Goal: Transaction & Acquisition: Book appointment/travel/reservation

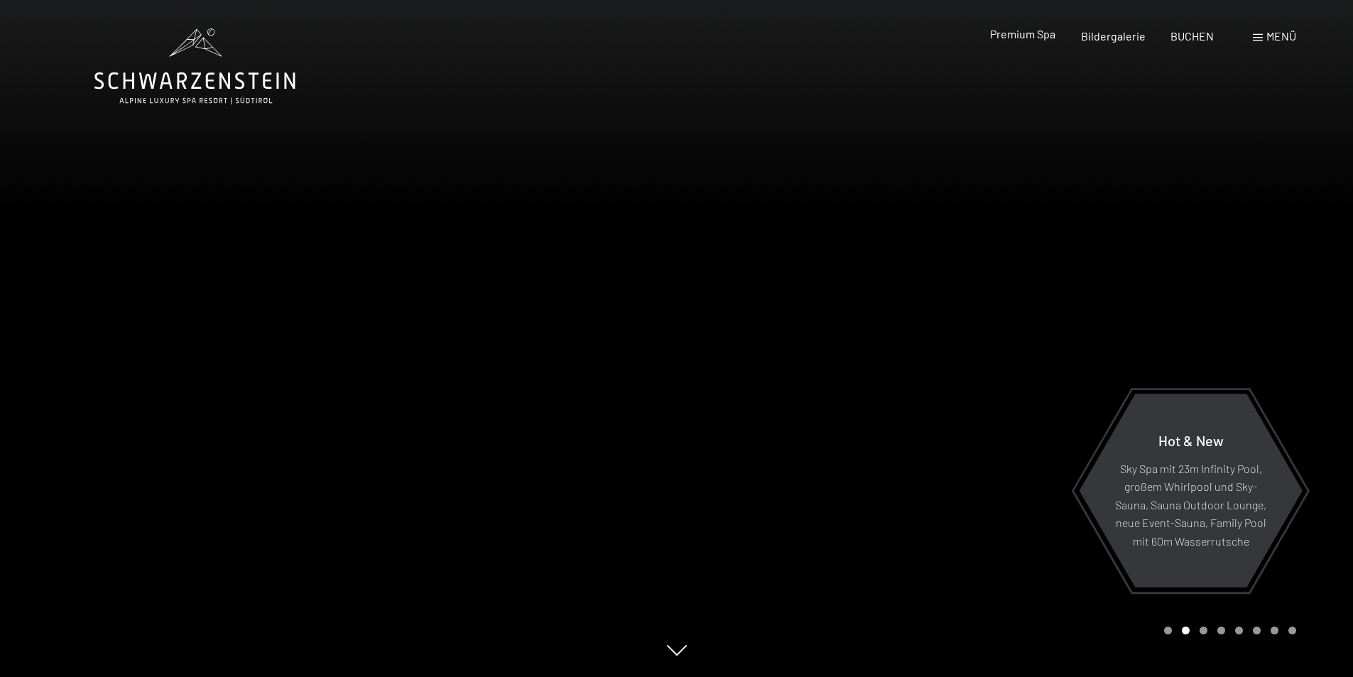
click at [1036, 37] on span "Premium Spa" at bounding box center [1022, 33] width 65 height 13
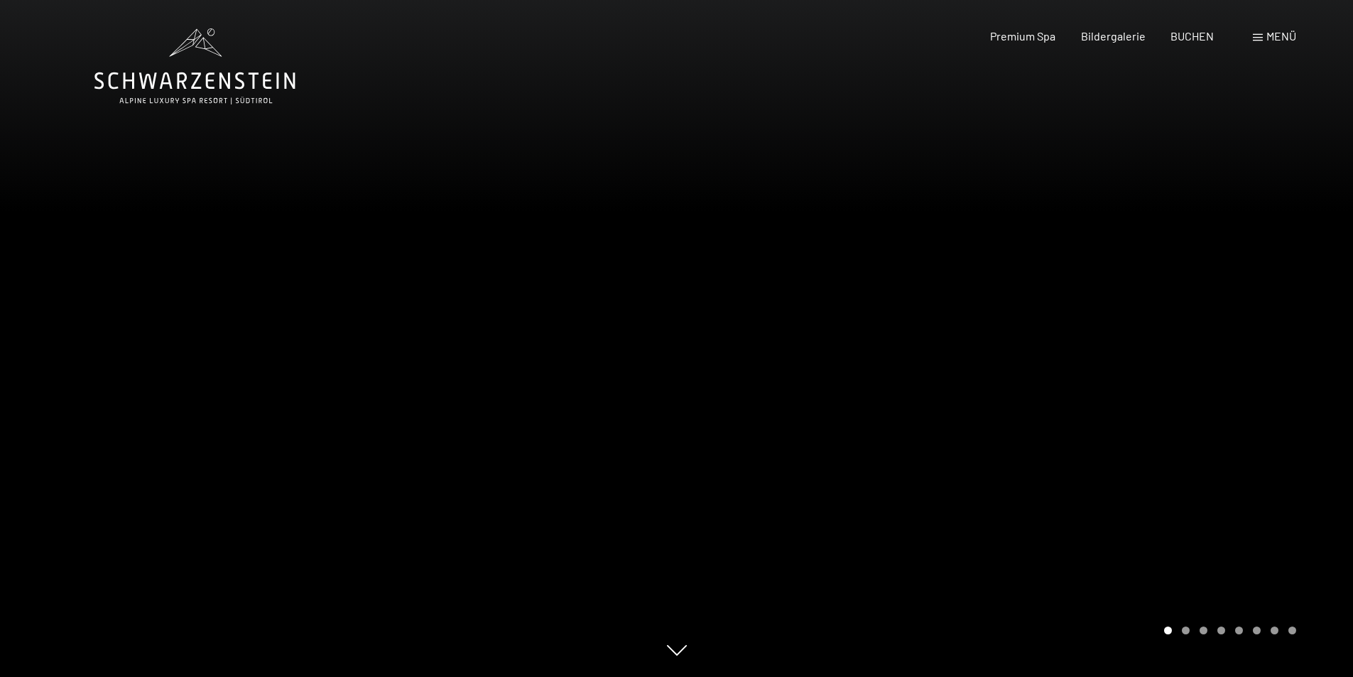
click at [1283, 40] on span "Menü" at bounding box center [1282, 35] width 30 height 13
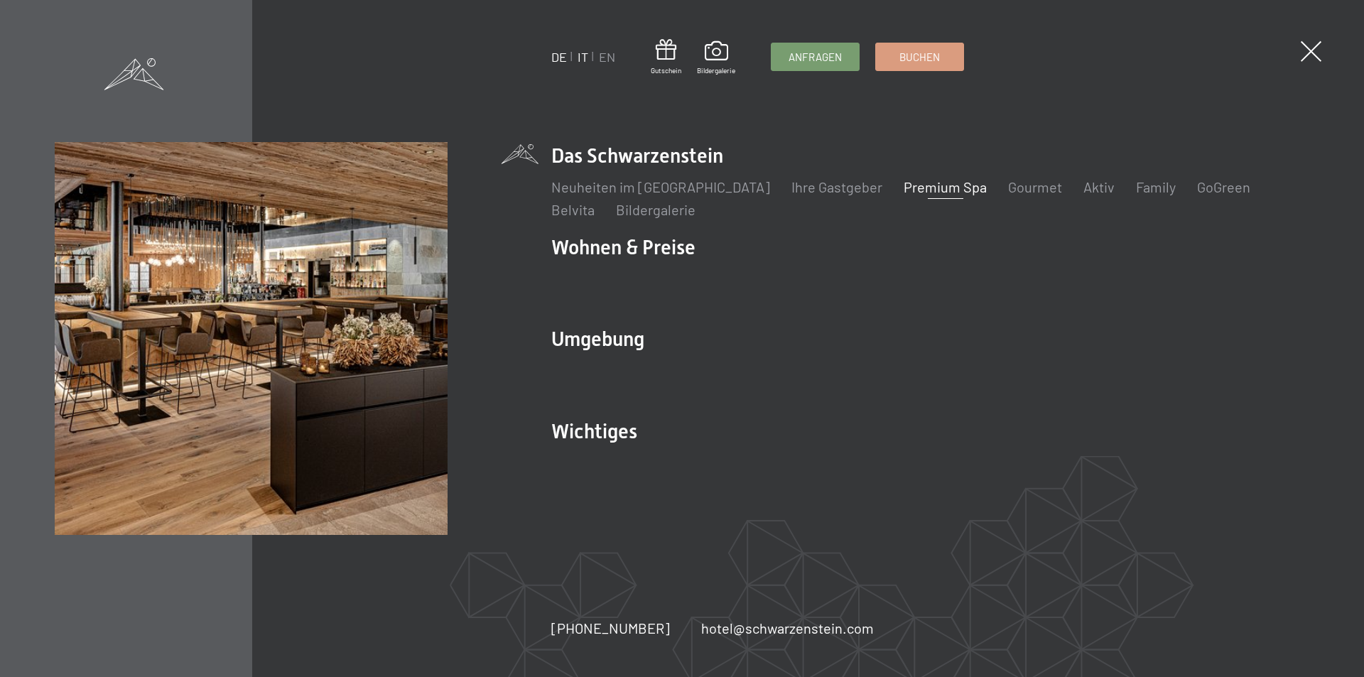
click at [586, 64] on link "IT" at bounding box center [583, 57] width 11 height 16
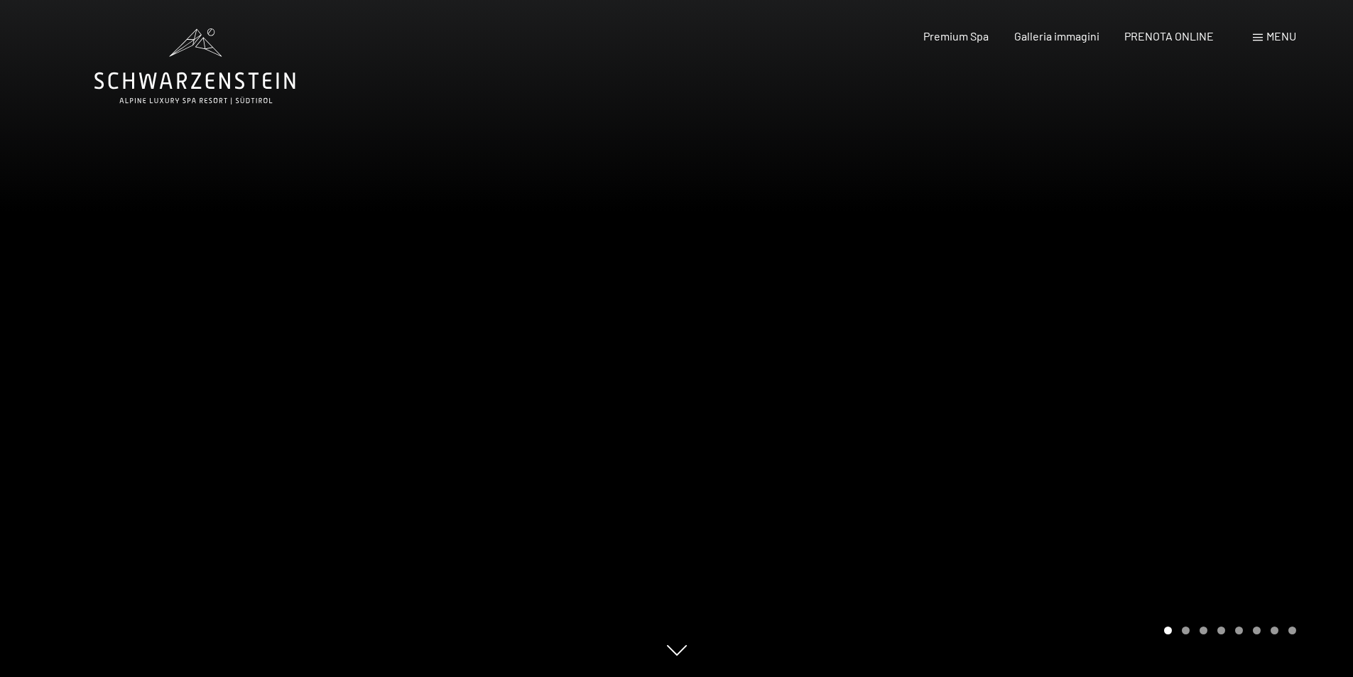
click at [1275, 36] on span "Menu" at bounding box center [1282, 35] width 30 height 13
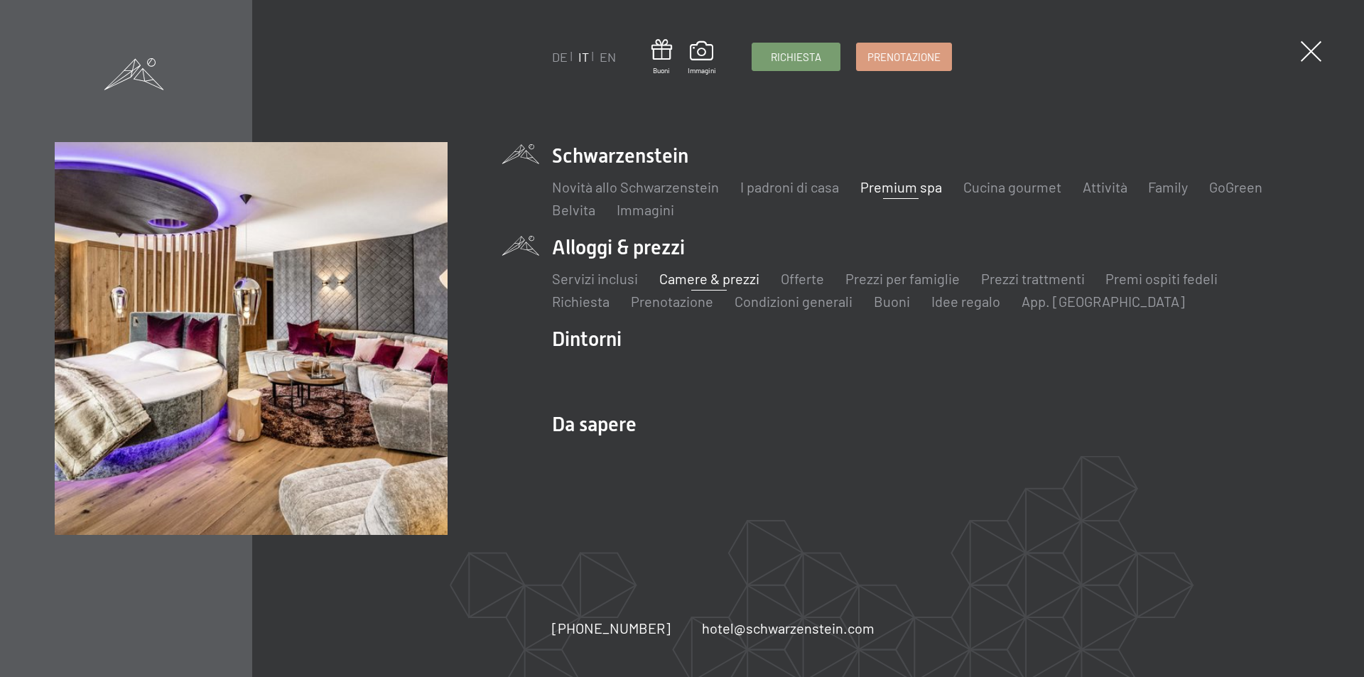
click at [712, 282] on link "Camere & prezzi" at bounding box center [708, 278] width 100 height 17
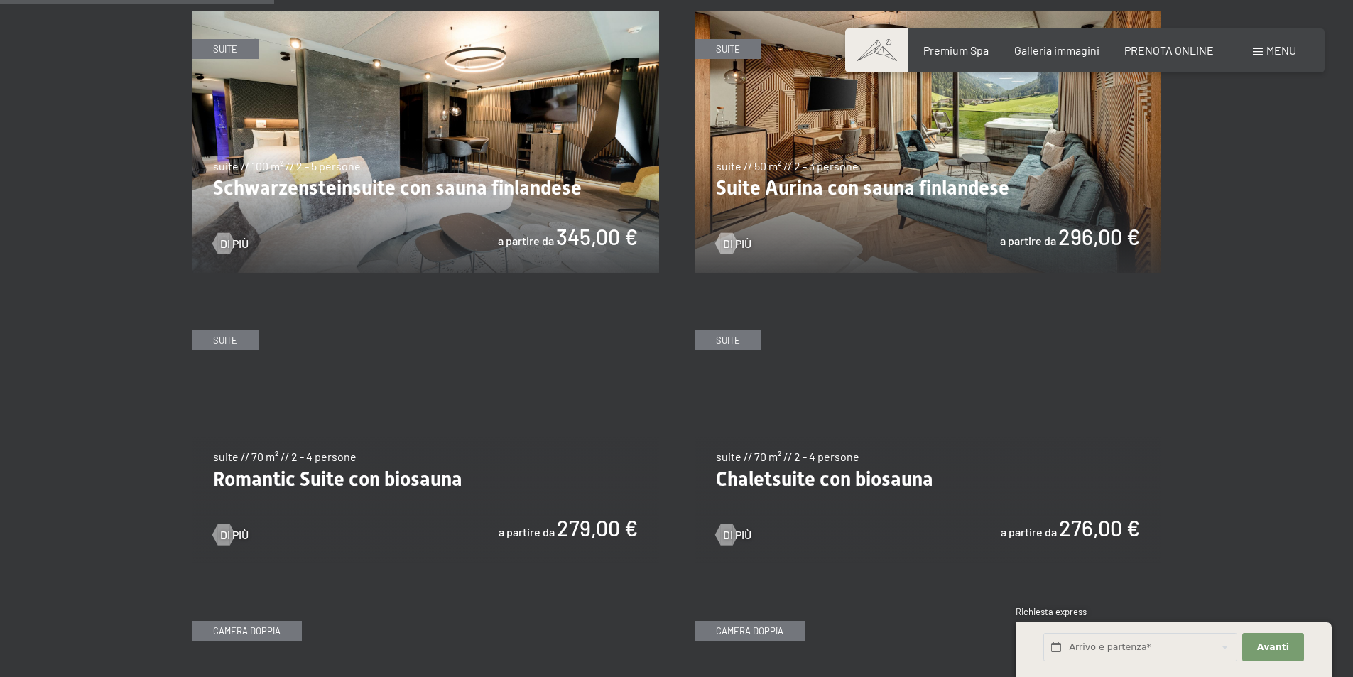
scroll to position [852, 0]
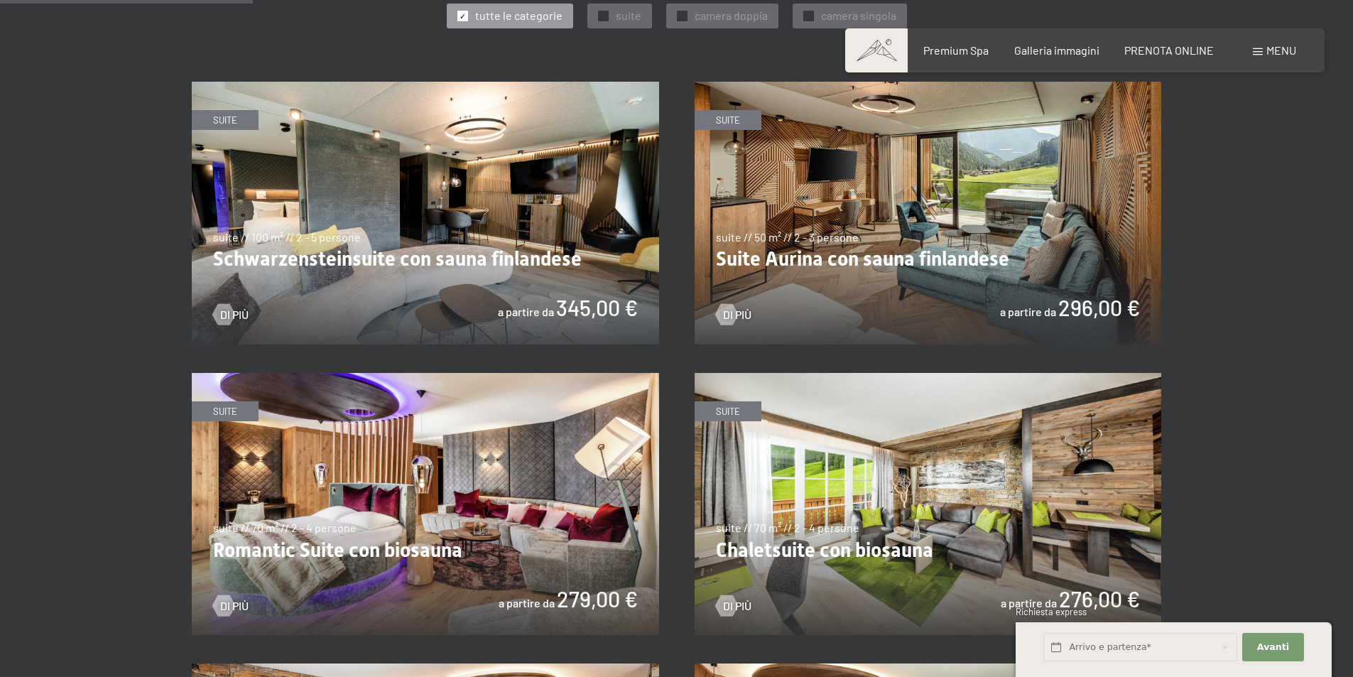
click at [850, 259] on img at bounding box center [928, 213] width 467 height 263
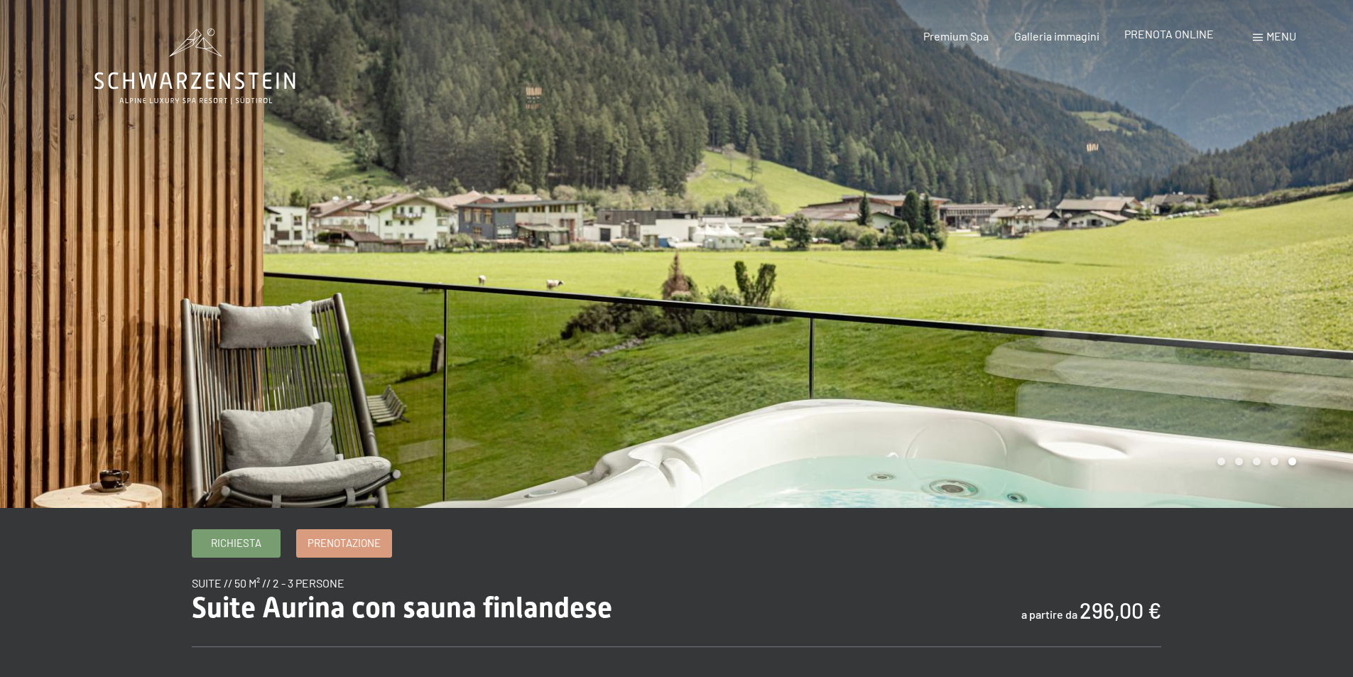
click at [1173, 31] on span "PRENOTA ONLINE" at bounding box center [1169, 33] width 90 height 13
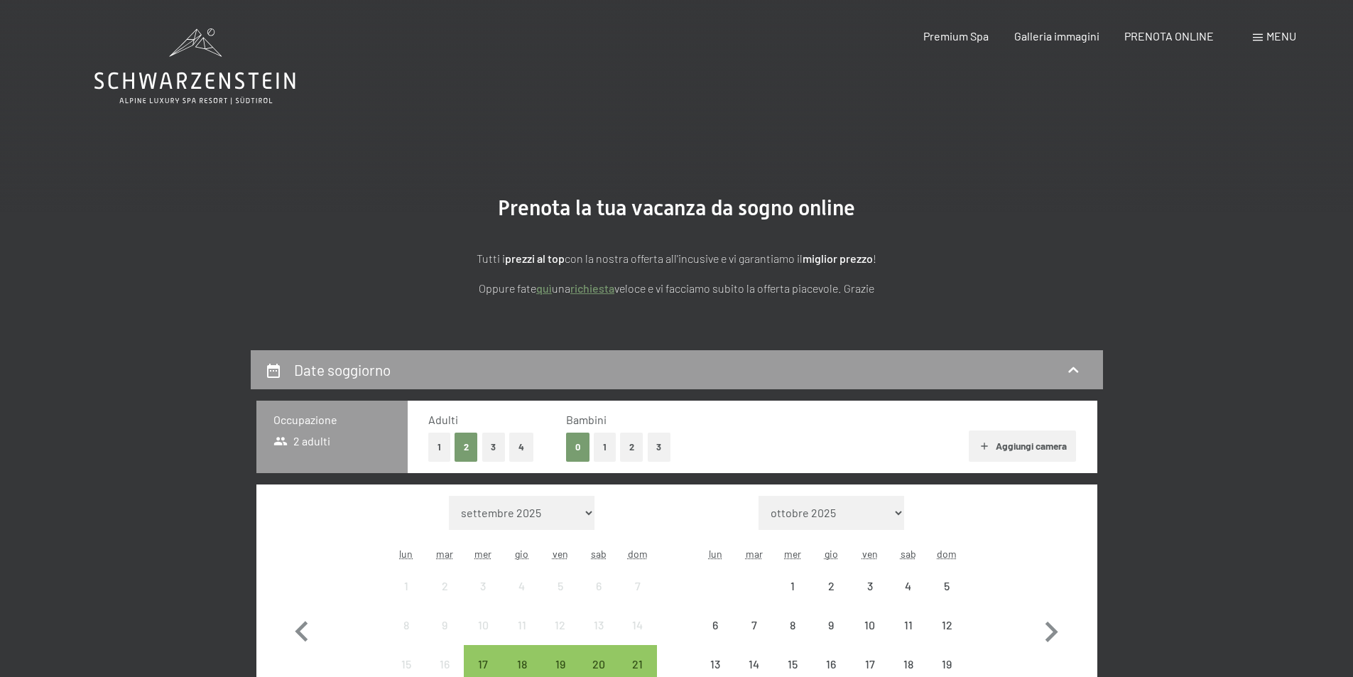
scroll to position [142, 0]
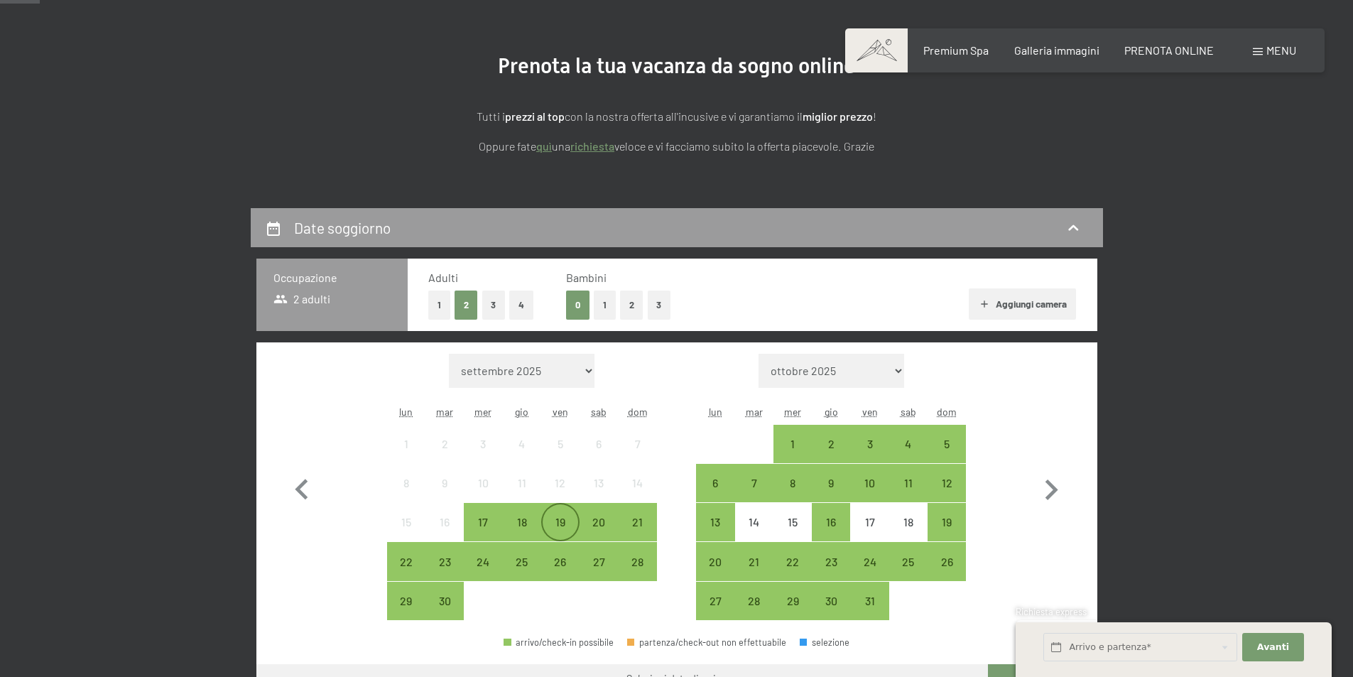
click at [556, 524] on div "19" at bounding box center [561, 534] width 36 height 36
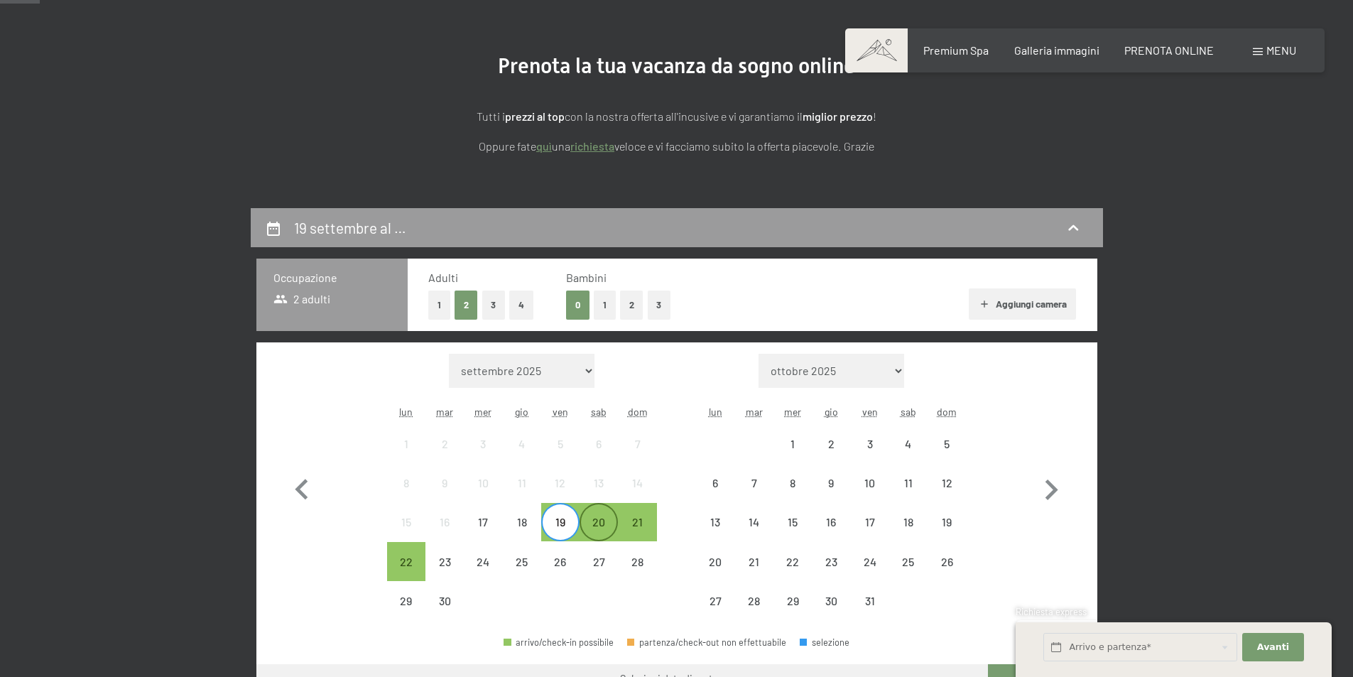
click at [593, 521] on div "20" at bounding box center [599, 534] width 36 height 36
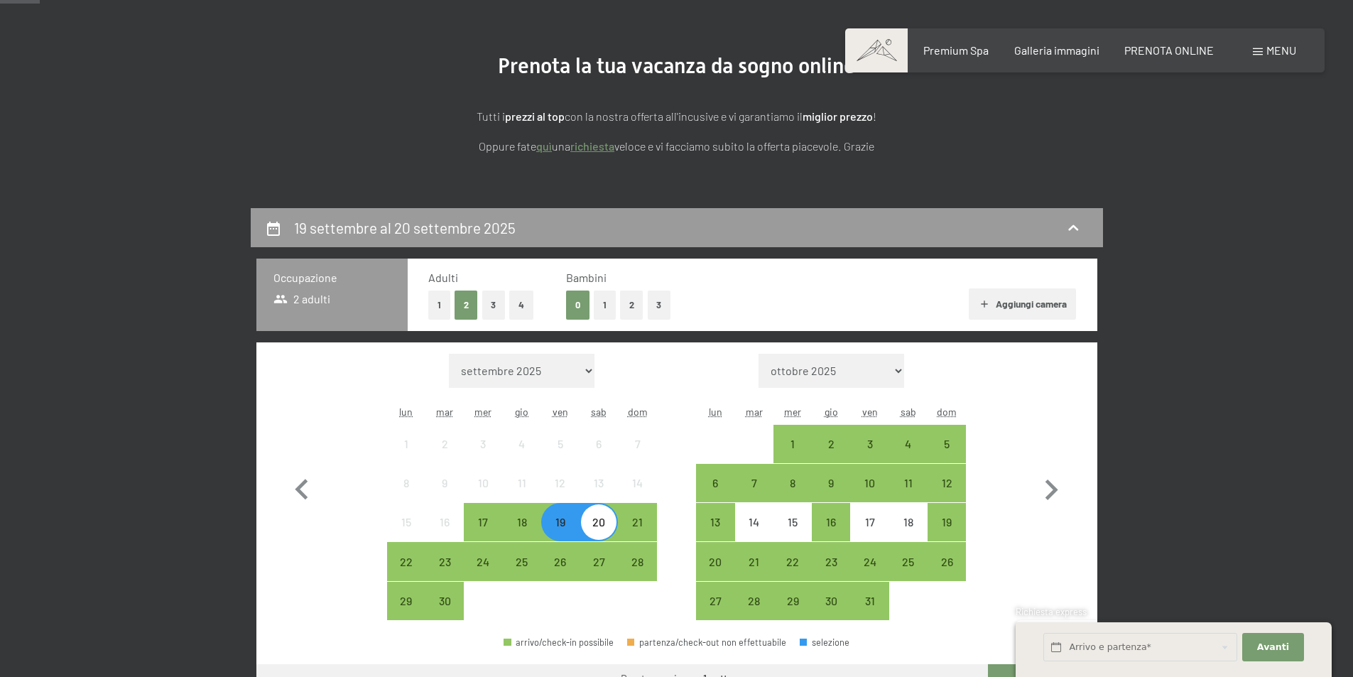
scroll to position [213, 0]
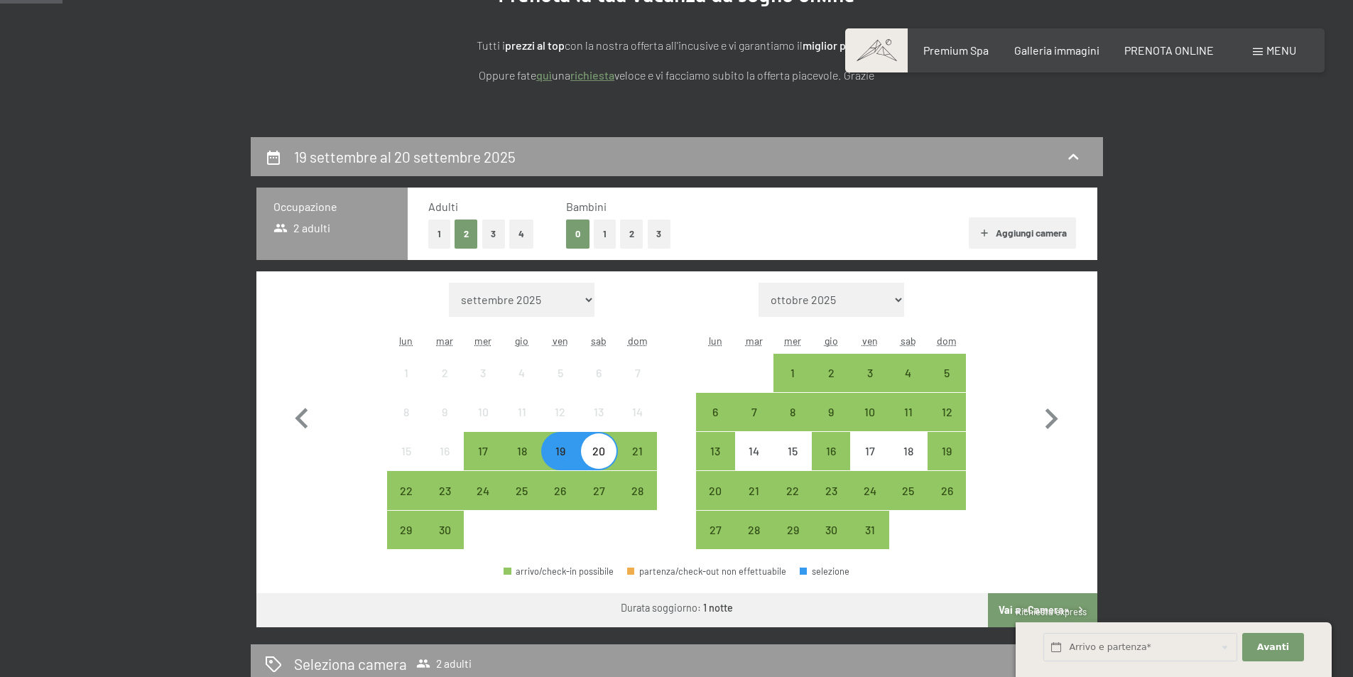
click at [1030, 234] on button "Aggiungi camera" at bounding box center [1022, 232] width 107 height 31
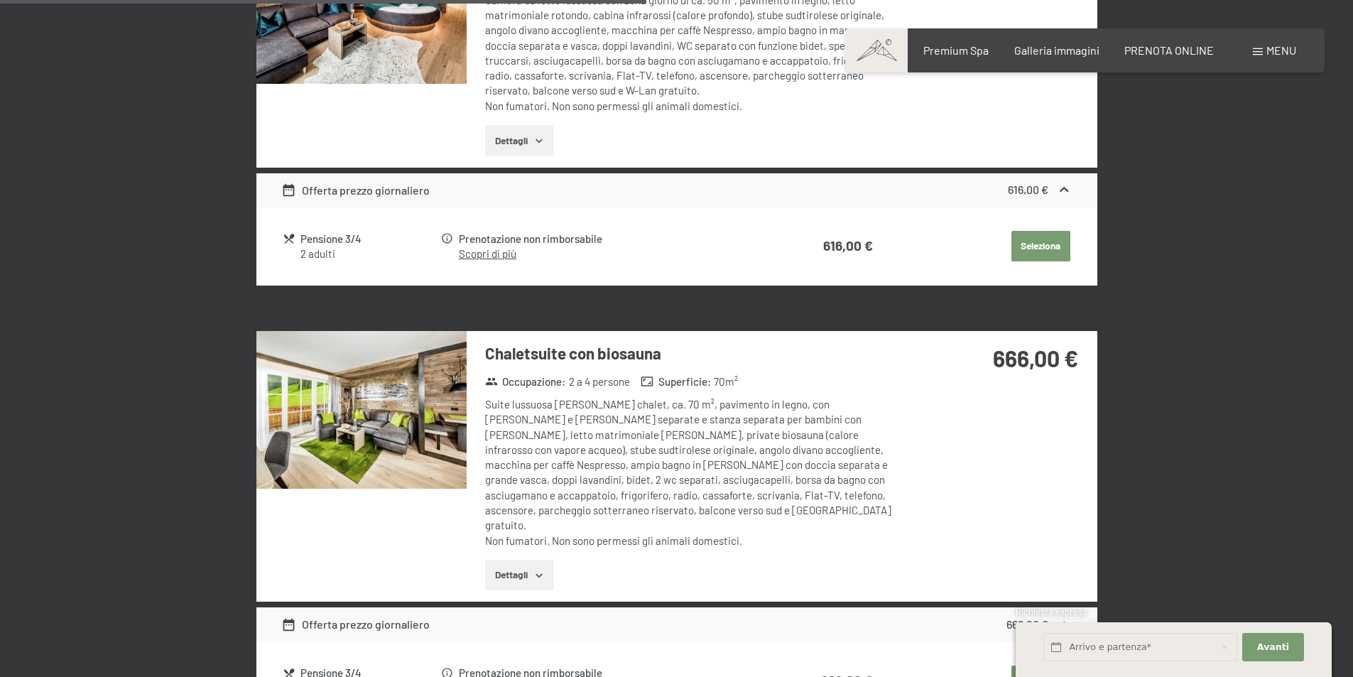
scroll to position [2344, 0]
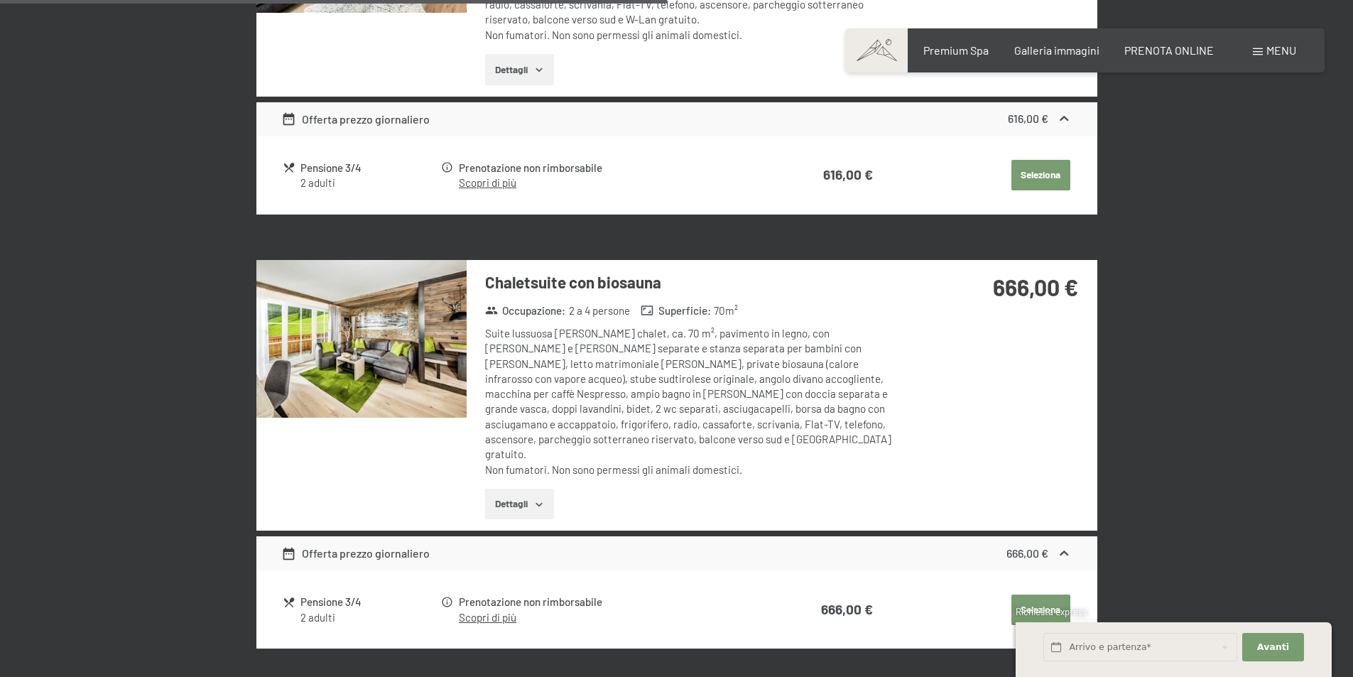
click at [519, 489] on button "Dettagli" at bounding box center [519, 504] width 69 height 31
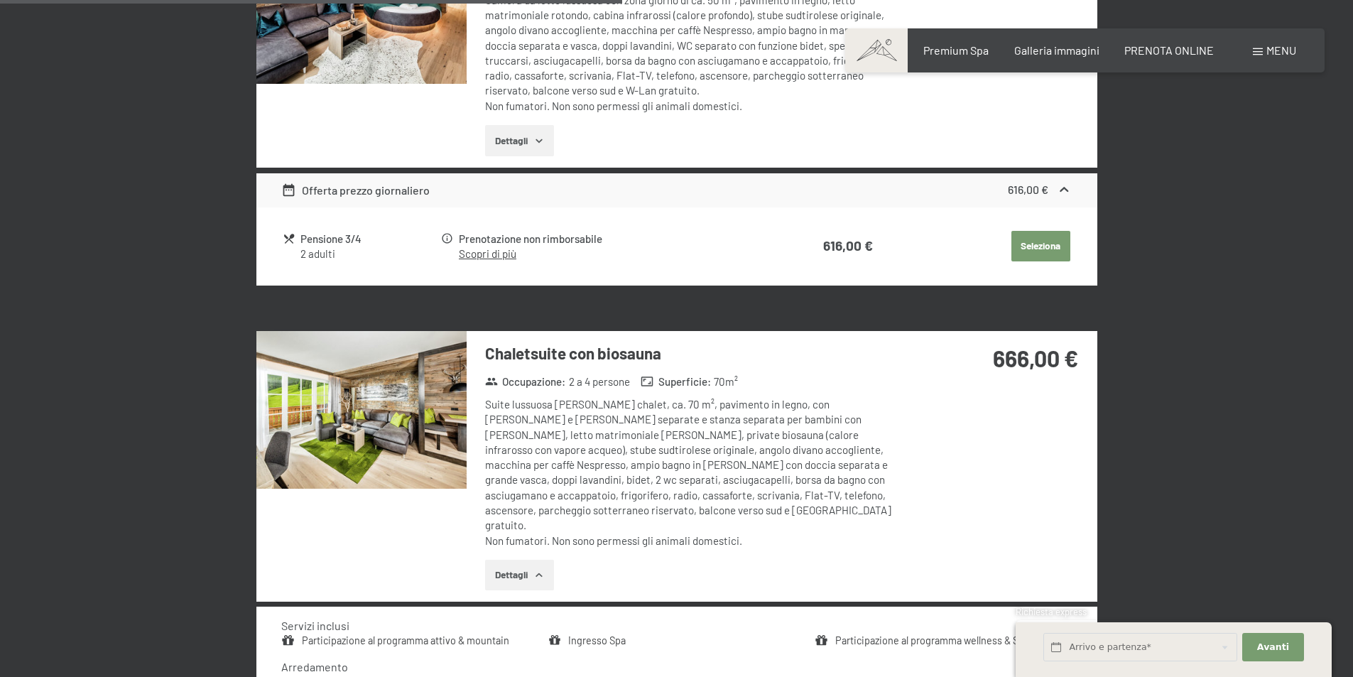
scroll to position [1776, 0]
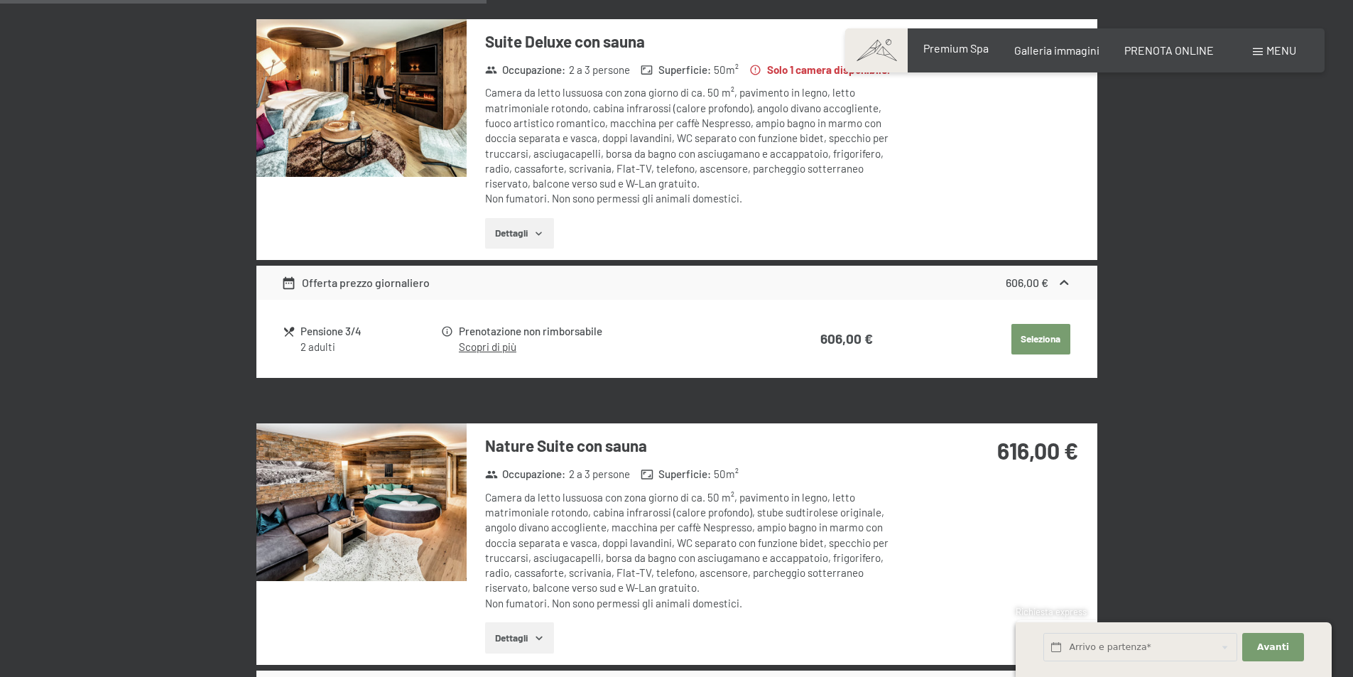
click at [966, 51] on span "Premium Spa" at bounding box center [955, 47] width 65 height 13
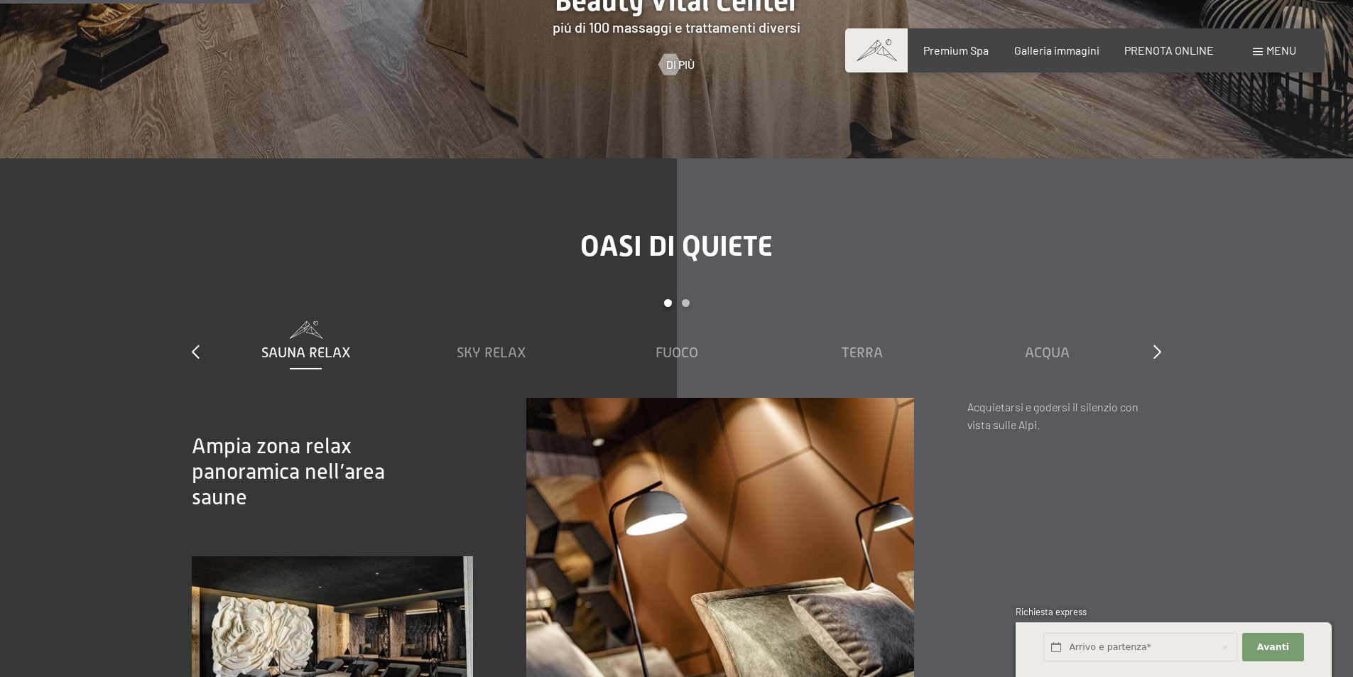
scroll to position [2131, 0]
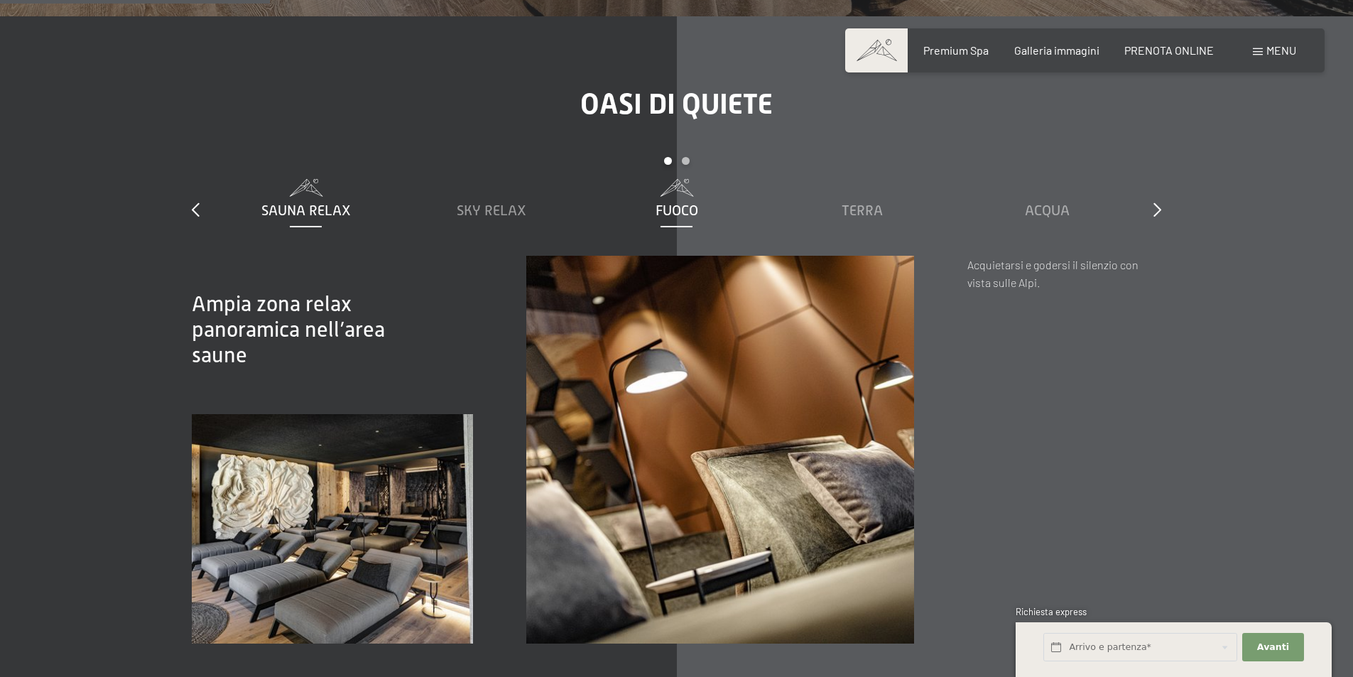
click at [679, 202] on span "Fuoco" at bounding box center [677, 210] width 43 height 16
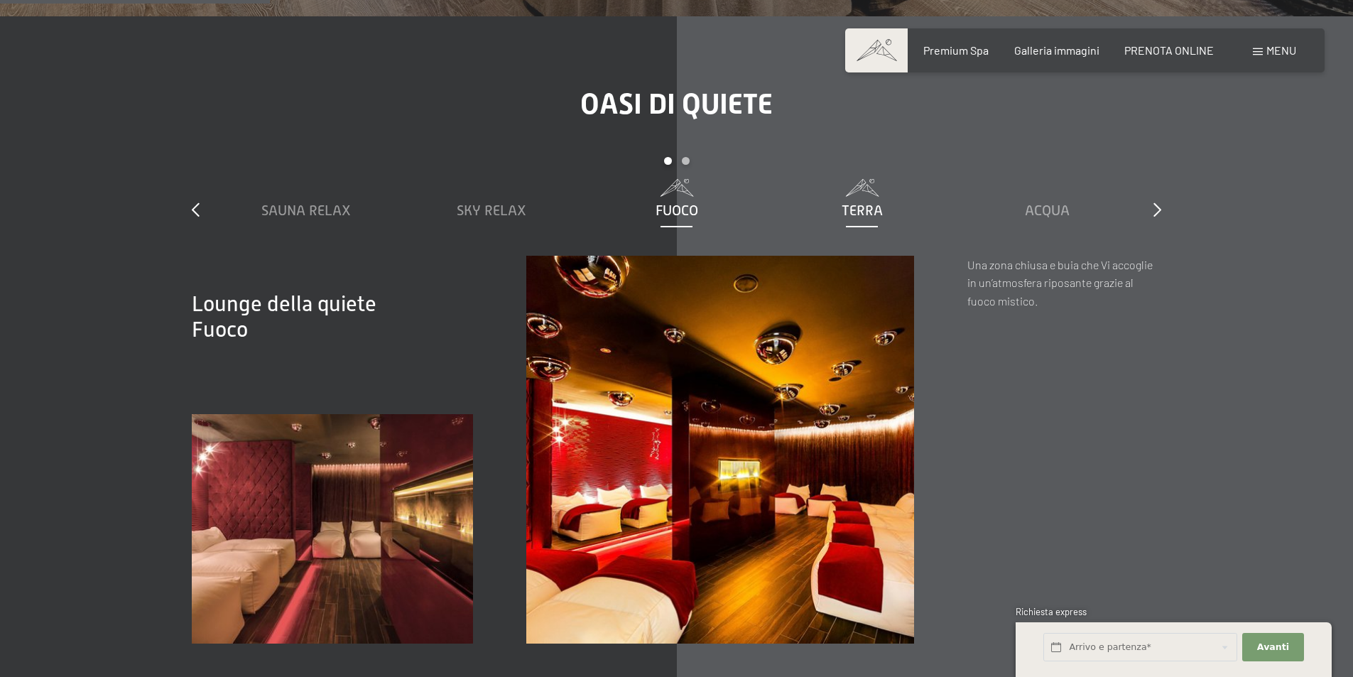
click at [852, 202] on span "Terra" at bounding box center [862, 210] width 41 height 16
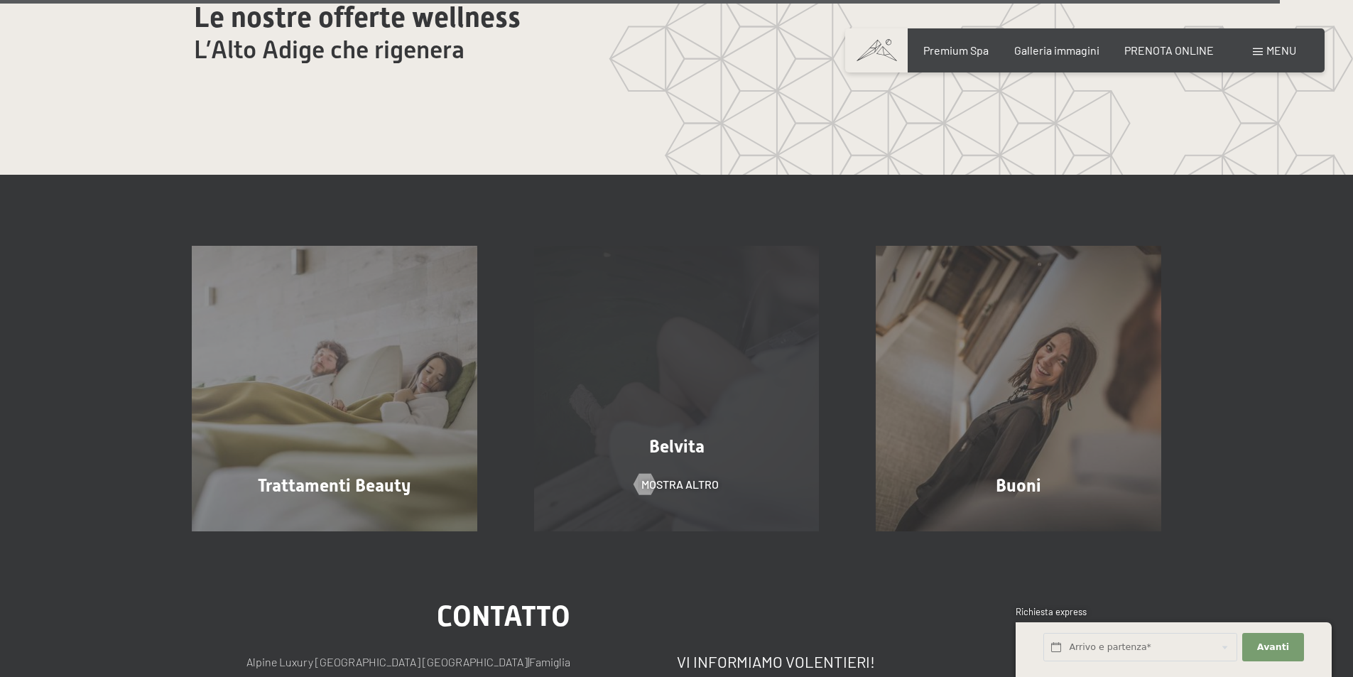
scroll to position [8950, 0]
